Goal: Transaction & Acquisition: Purchase product/service

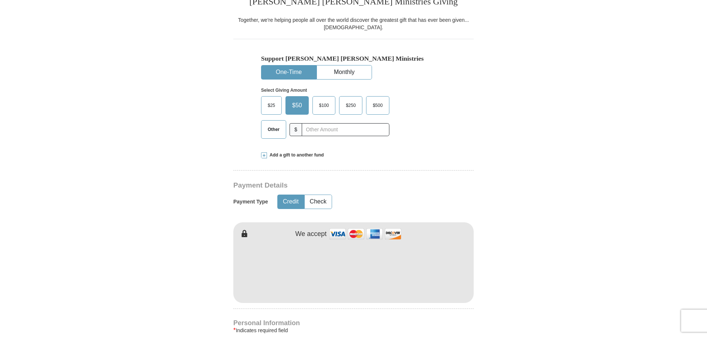
scroll to position [222, 0]
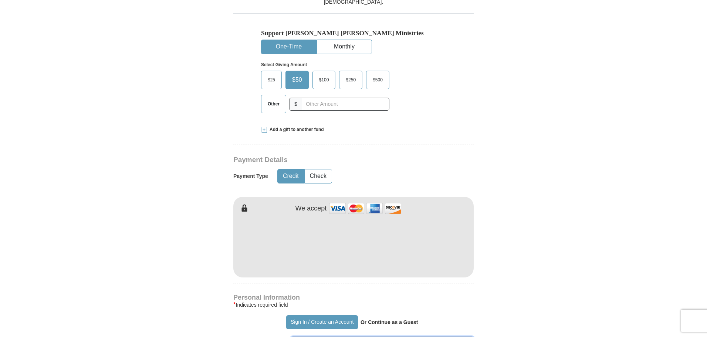
type input "Redina"
type input "Bang"
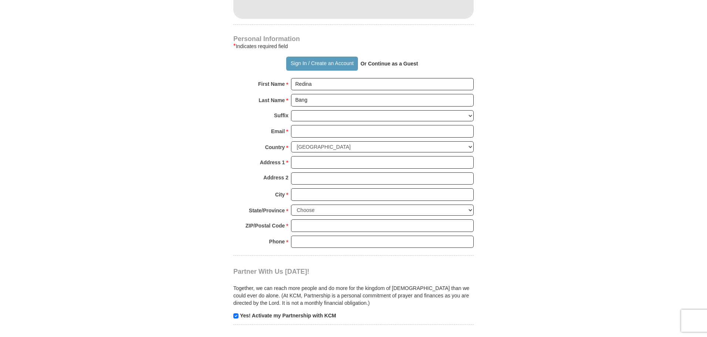
scroll to position [480, 0]
click at [302, 130] on input "Email *" at bounding box center [382, 131] width 183 height 13
type input "[EMAIL_ADDRESS][DOMAIN_NAME]"
type input "[STREET_ADDRESS]"
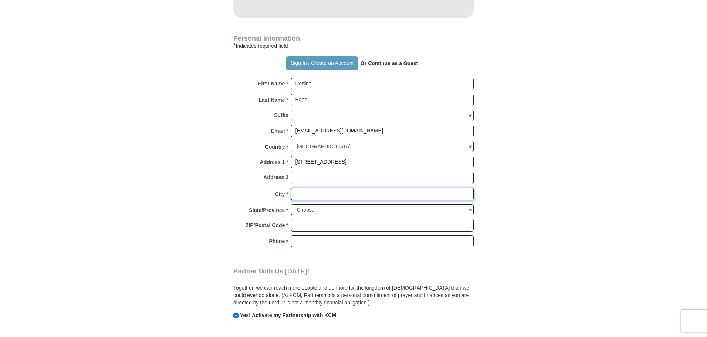
type input "[PERSON_NAME]"
select select "WI"
type input "54011"
click at [307, 244] on input "Phone * *" at bounding box center [382, 241] width 183 height 13
type input "[PHONE_NUMBER]"
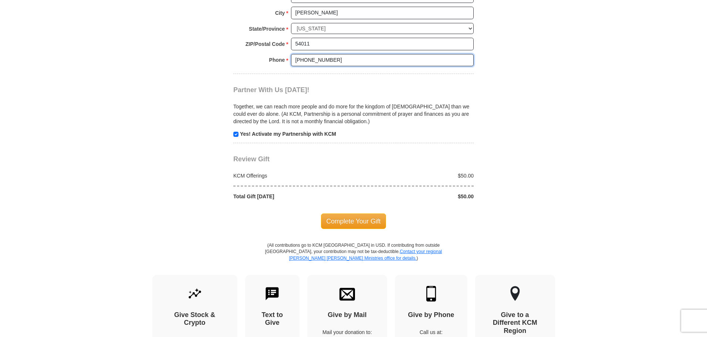
scroll to position [665, 0]
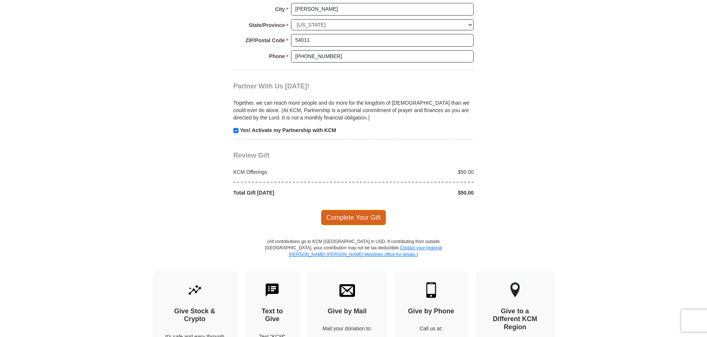
click at [355, 221] on span "Complete Your Gift" at bounding box center [353, 218] width 65 height 16
